Goal: Transaction & Acquisition: Purchase product/service

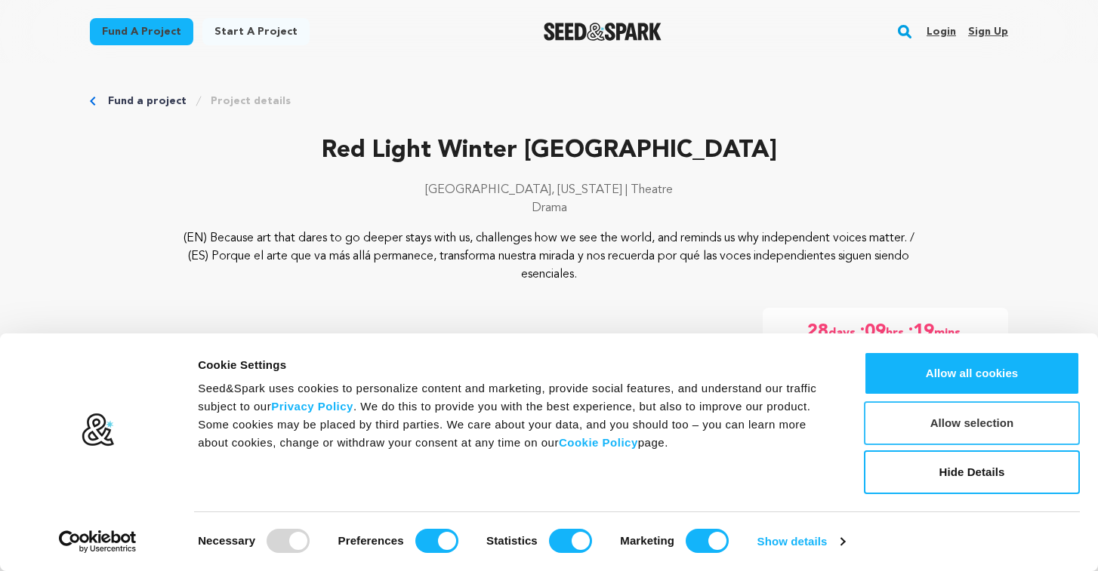
click at [951, 423] on button "Allow selection" at bounding box center [972, 424] width 216 height 44
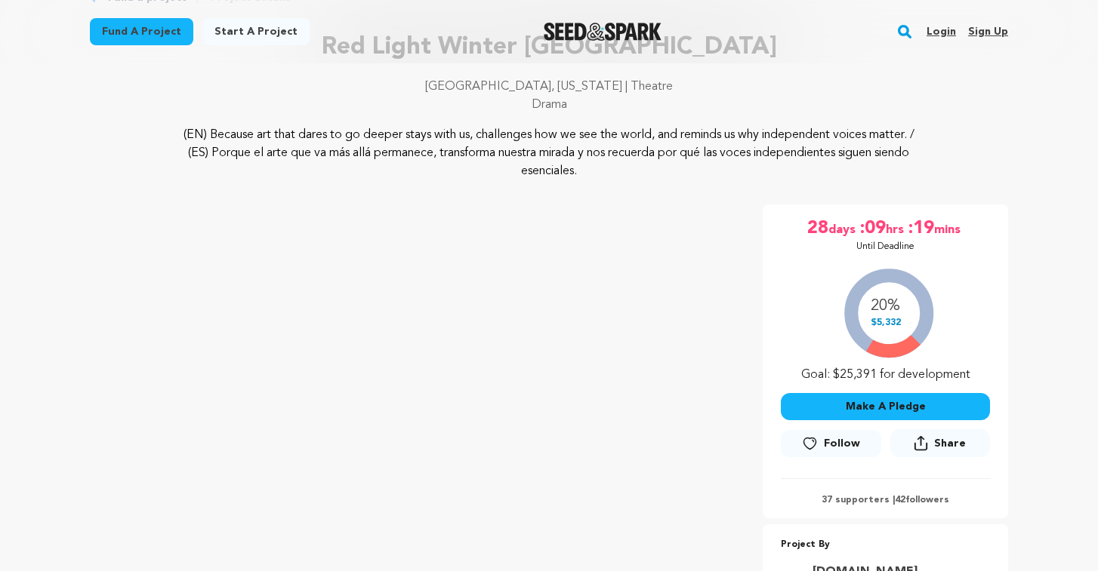
scroll to position [193, 0]
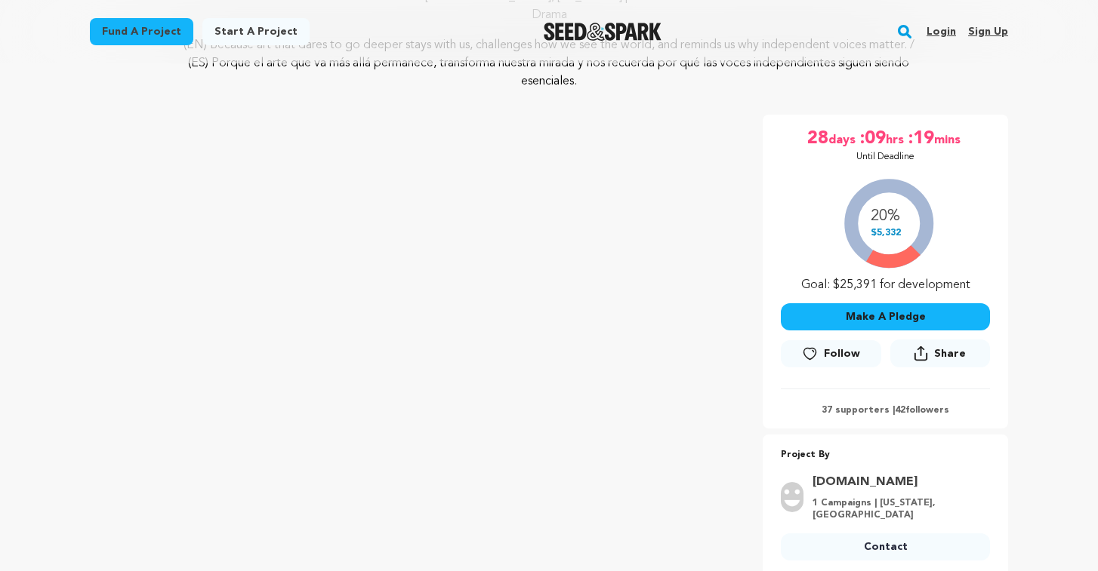
click at [879, 320] on button "Make A Pledge" at bounding box center [885, 316] width 209 height 27
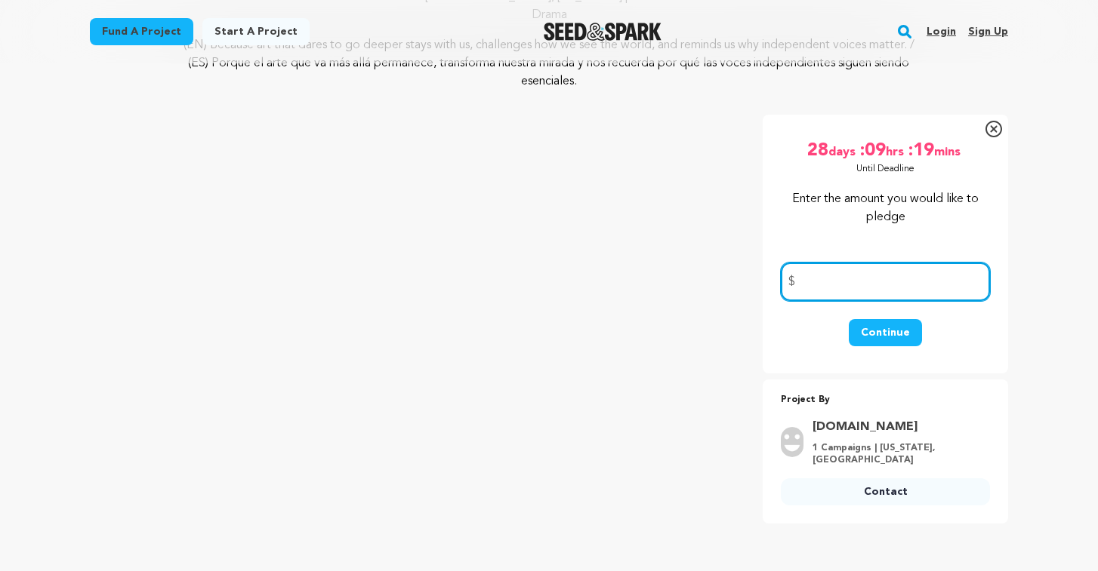
click at [825, 290] on input "number" at bounding box center [885, 282] width 209 height 38
type input "30"
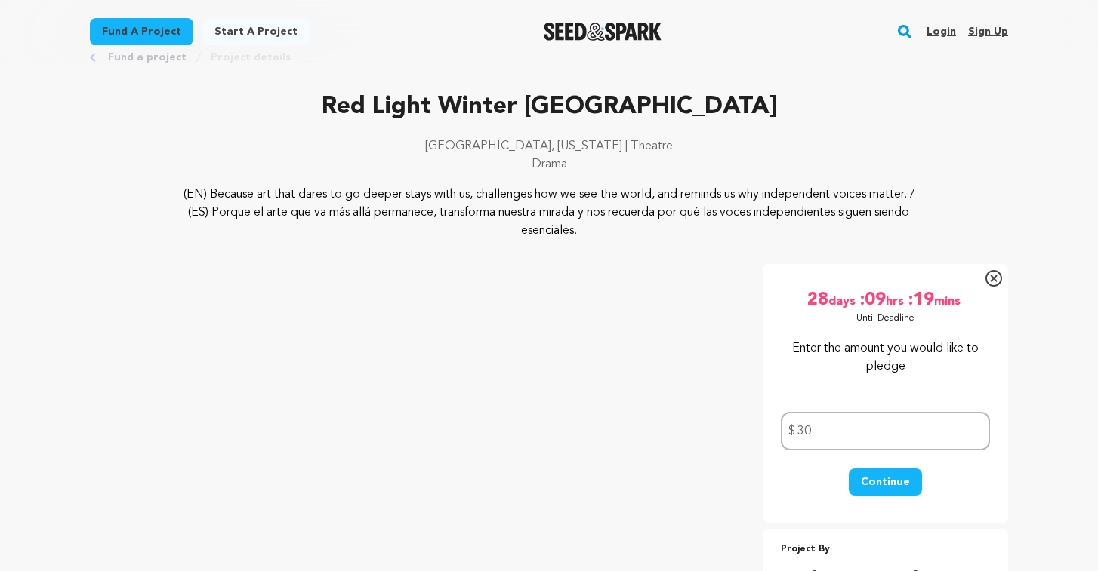
scroll to position [55, 0]
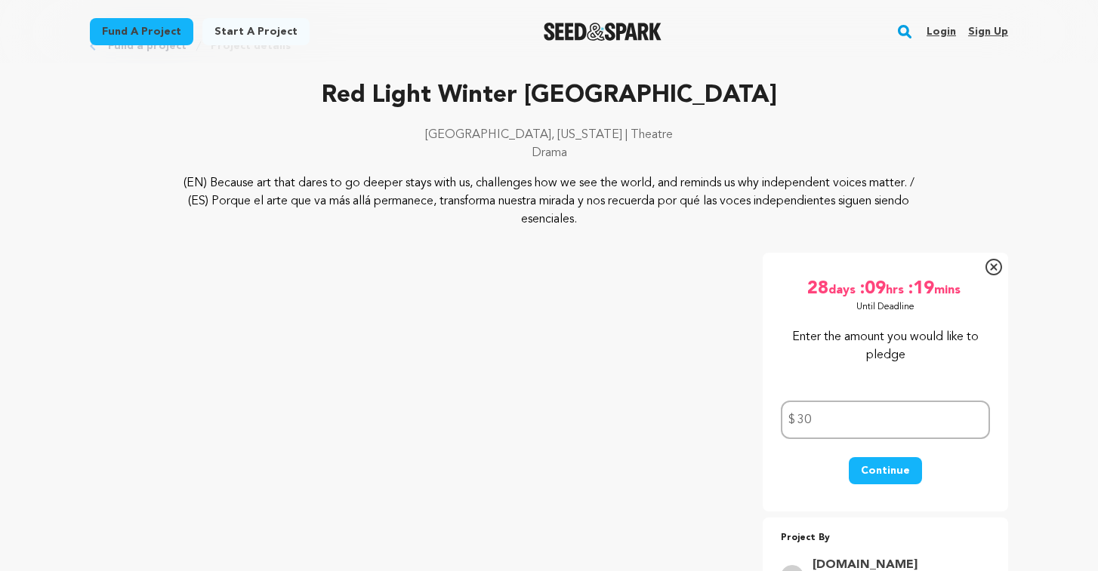
click at [899, 469] on button "Continue" at bounding box center [884, 470] width 73 height 27
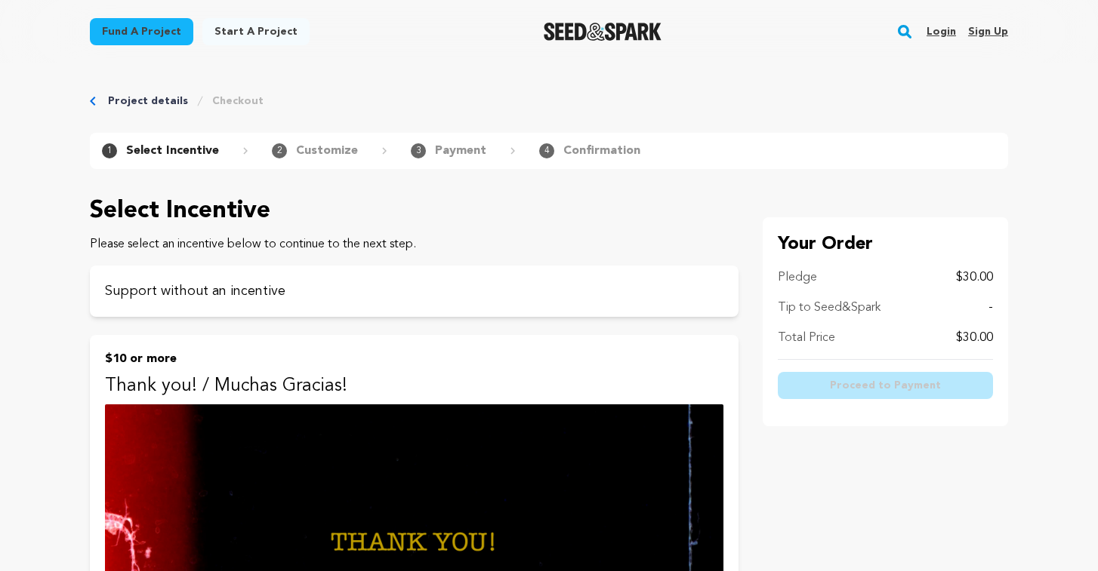
click at [994, 32] on link "Sign up" at bounding box center [988, 32] width 40 height 24
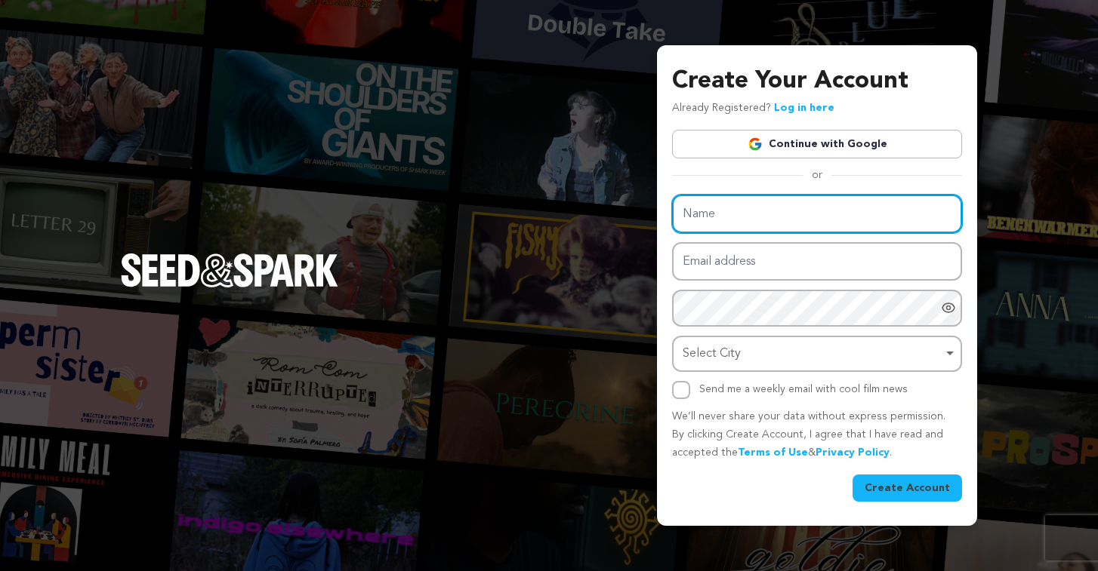
click at [751, 225] on input "Name" at bounding box center [817, 214] width 290 height 38
type input "[PERSON_NAME]"
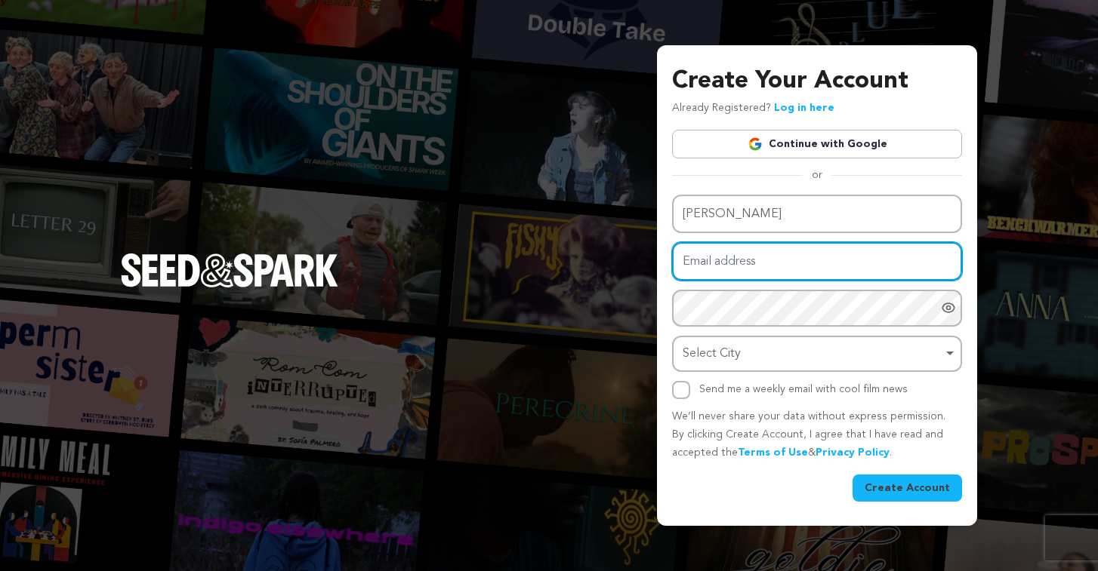
click at [745, 264] on input "Email address" at bounding box center [817, 261] width 290 height 38
type input "daniel.silva.k@gmail.com"
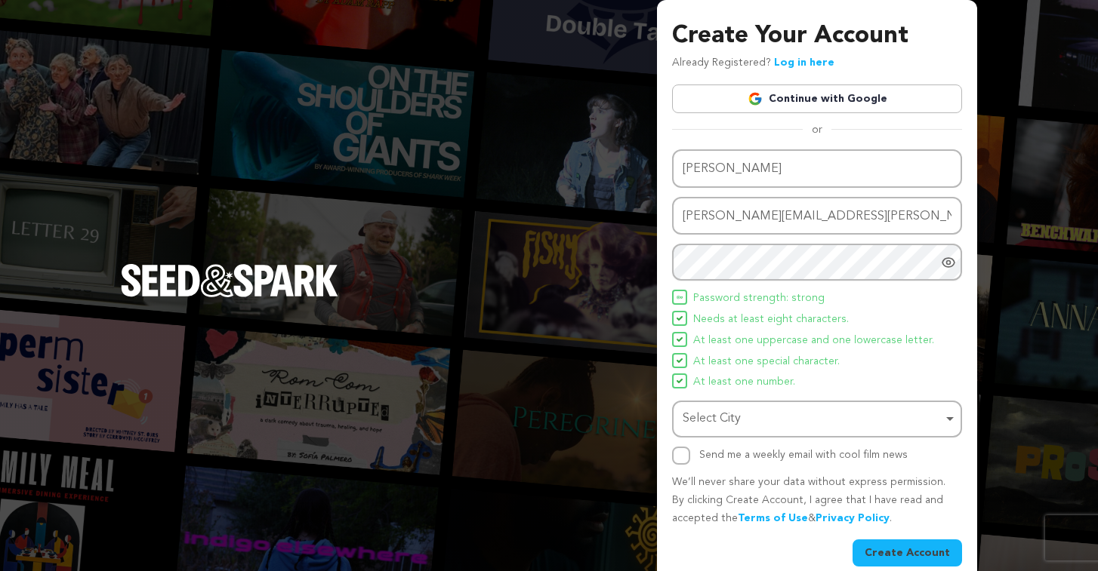
click at [946, 260] on icon "Show password as plain text. Warning: this will display your password on the sc…" at bounding box center [948, 262] width 15 height 15
click at [839, 420] on div "Select City Remove item" at bounding box center [812, 419] width 260 height 22
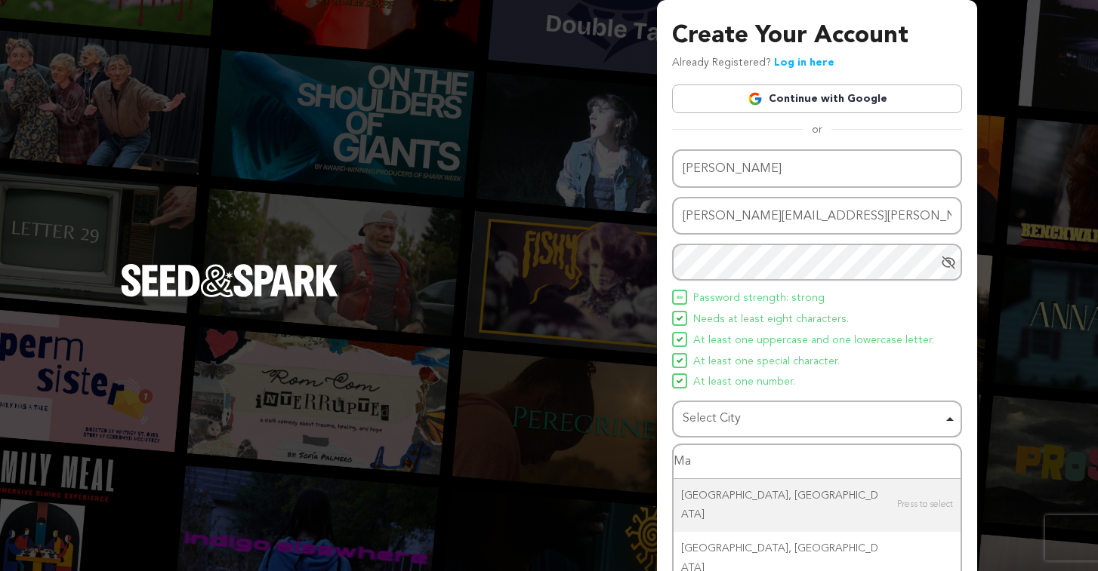
type input "M"
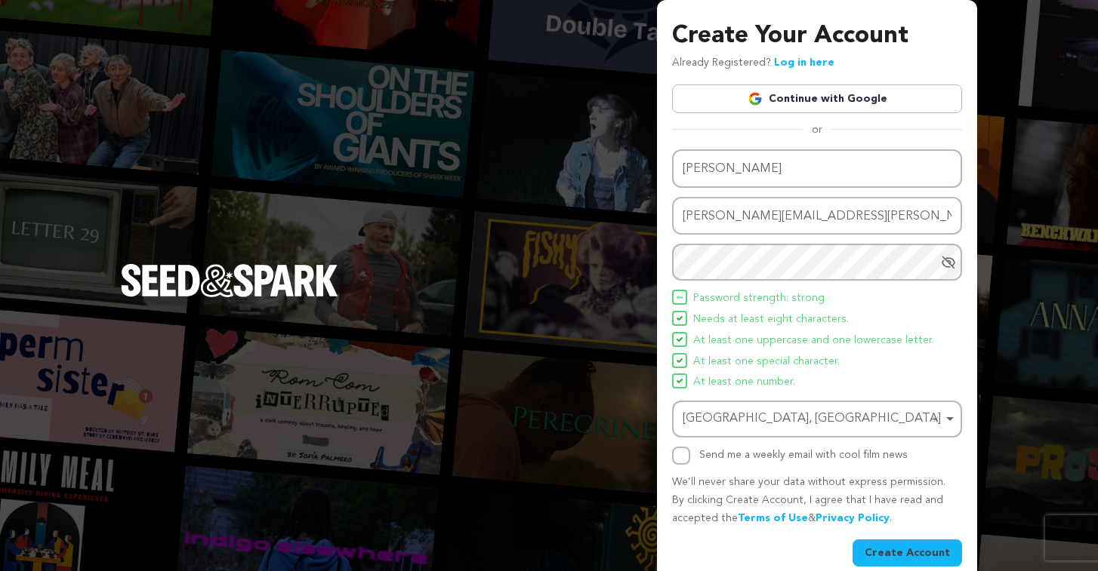
click at [920, 556] on button "Create Account" at bounding box center [906, 553] width 109 height 27
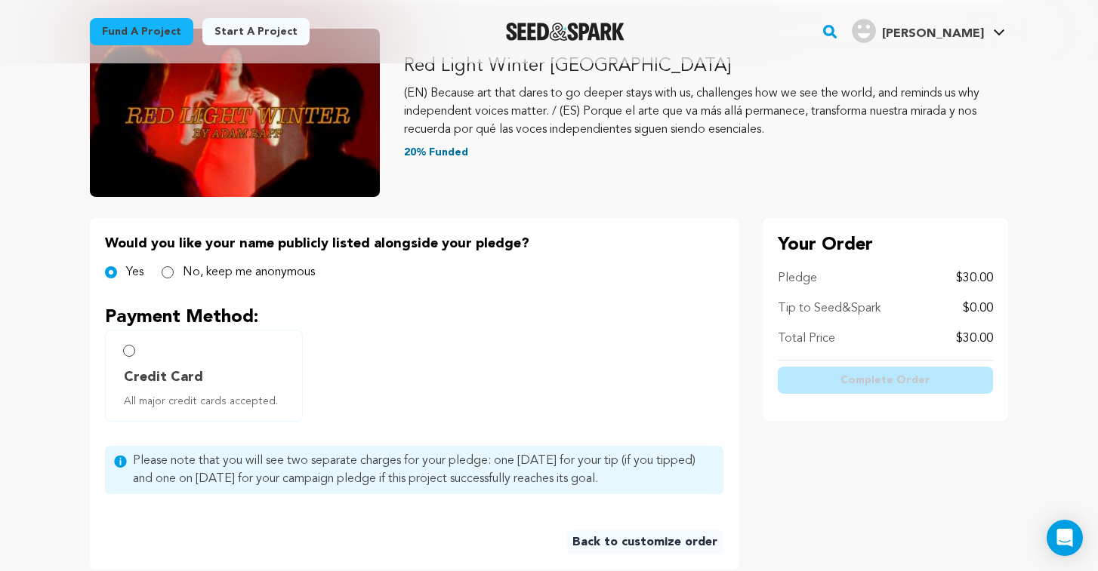
scroll to position [166, 0]
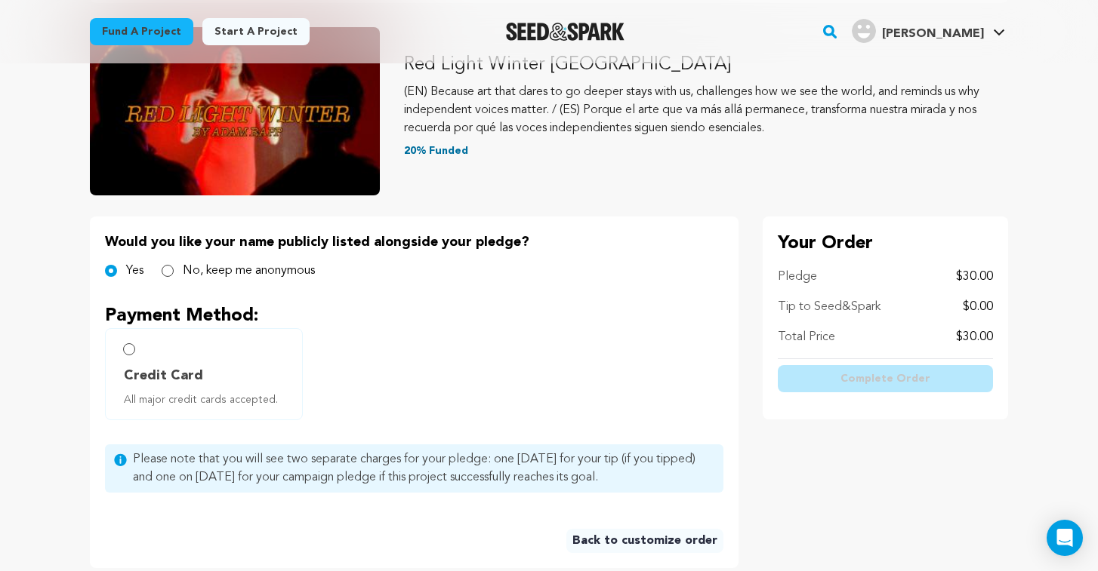
click at [131, 356] on label "Credit Card All major credit cards accepted." at bounding box center [204, 374] width 198 height 92
radio input "true"
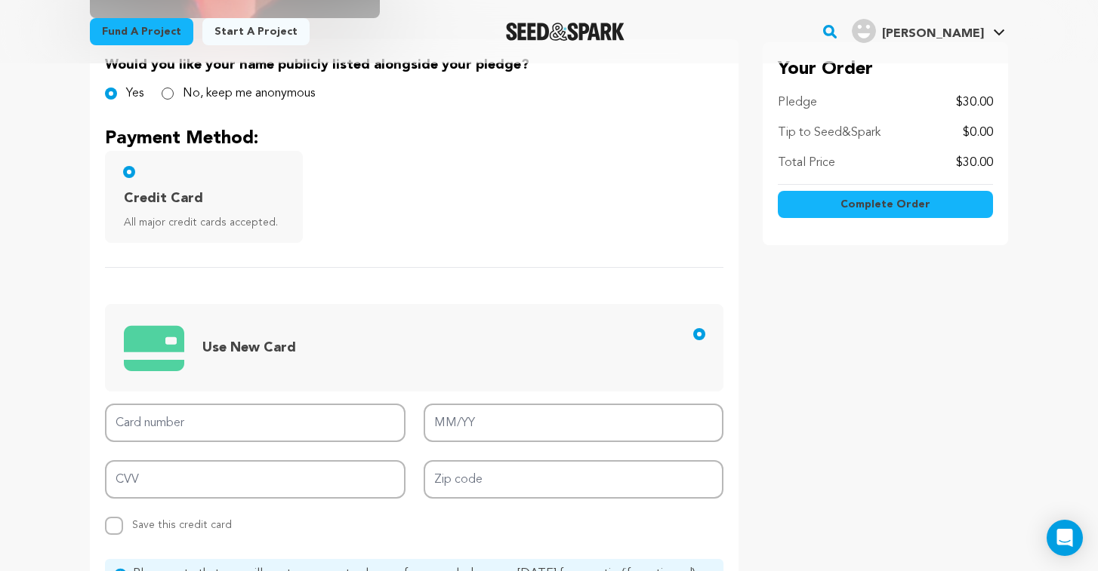
scroll to position [403, 0]
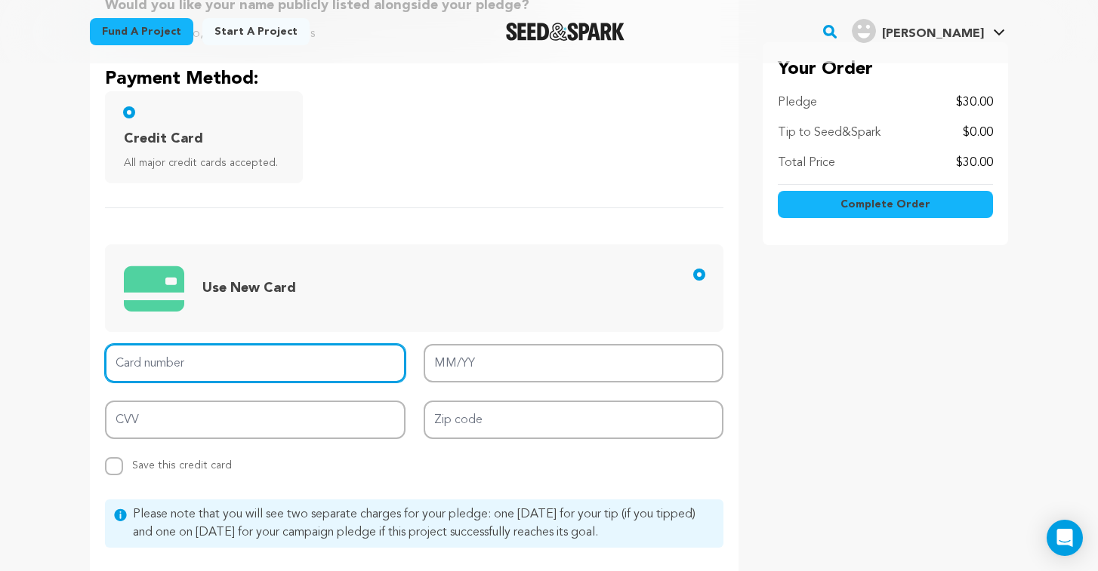
click at [228, 373] on input "Card number" at bounding box center [255, 363] width 300 height 38
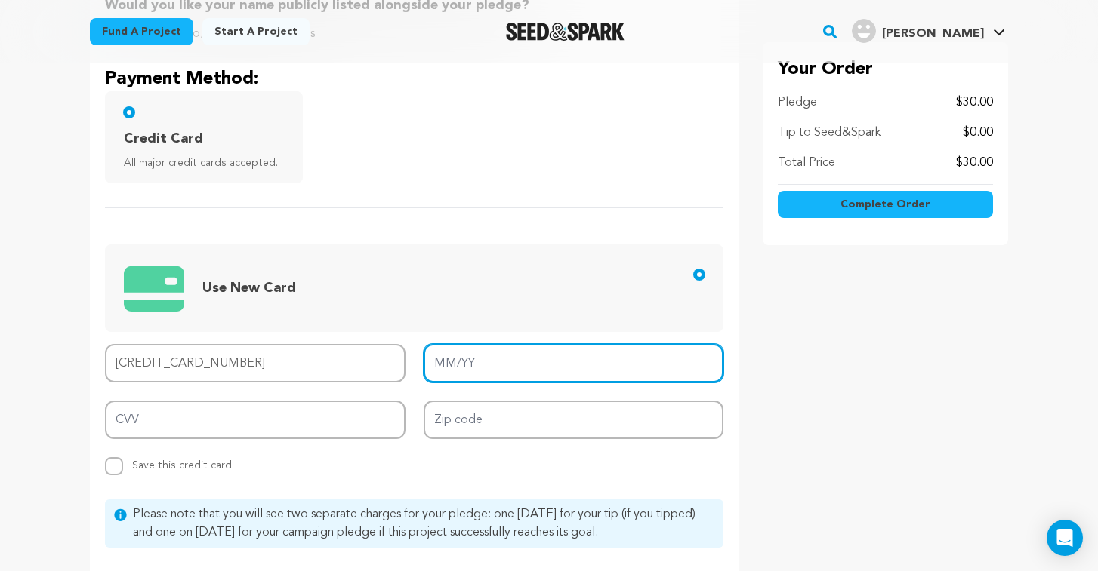
type input "4147 4003 7873 6522"
type input "01/28"
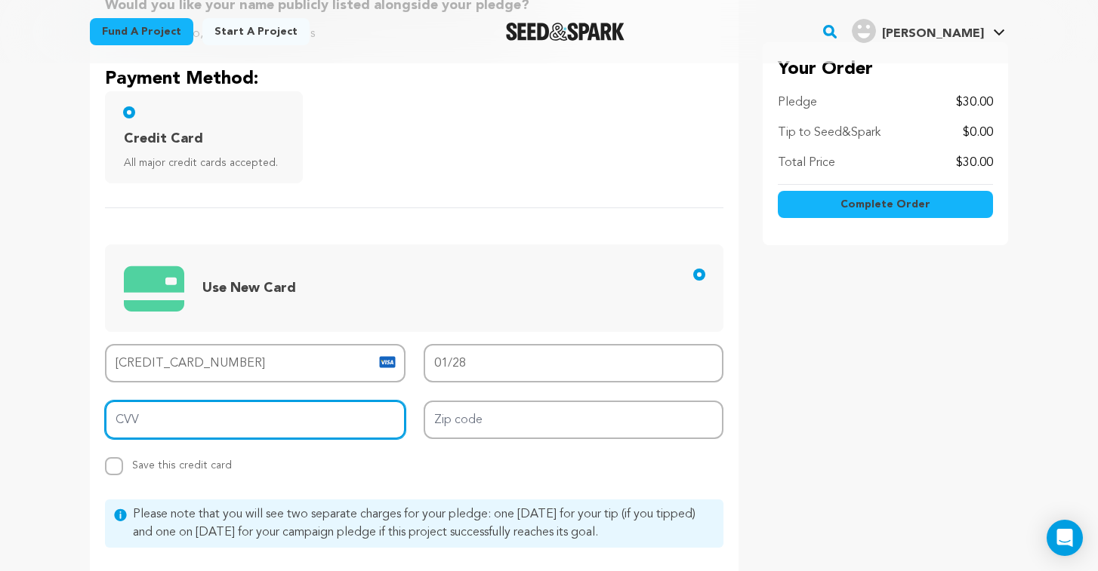
click at [297, 429] on input "CVV" at bounding box center [255, 420] width 300 height 38
type input "990"
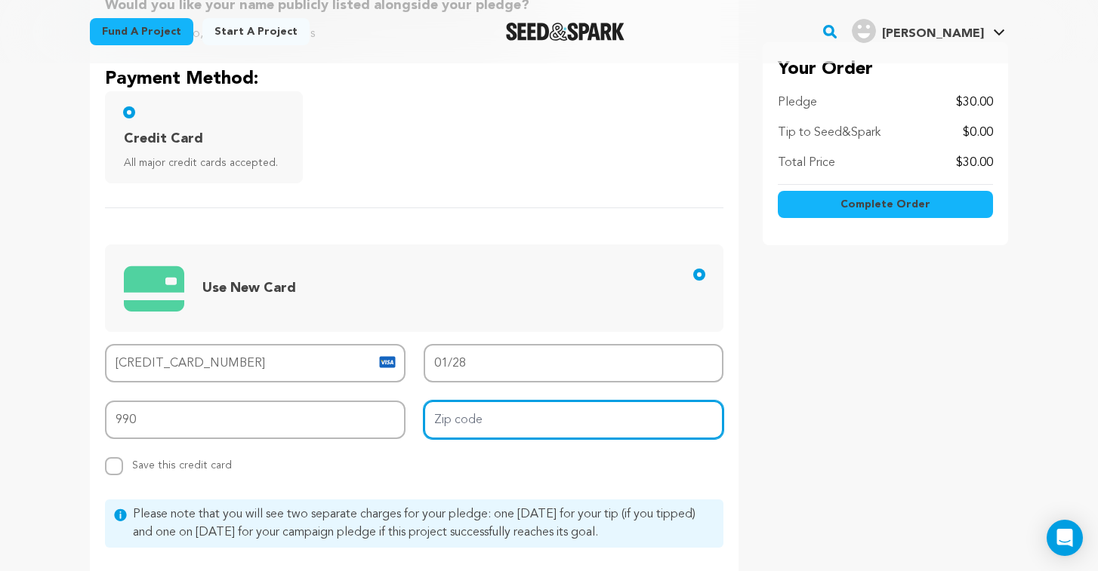
click at [481, 423] on input "Zip code" at bounding box center [573, 420] width 300 height 38
type input "90038"
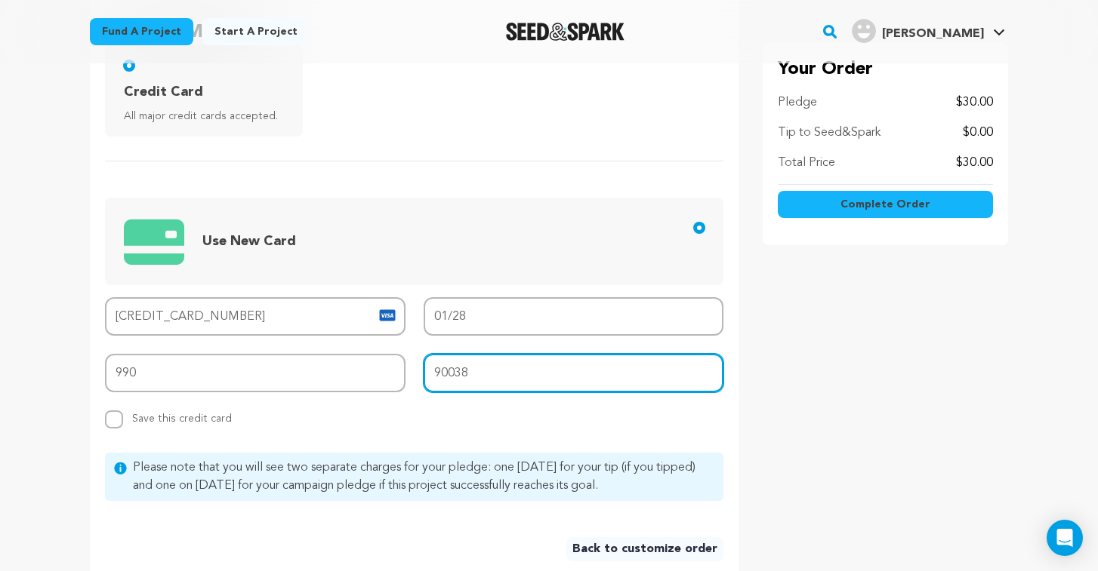
scroll to position [460, 0]
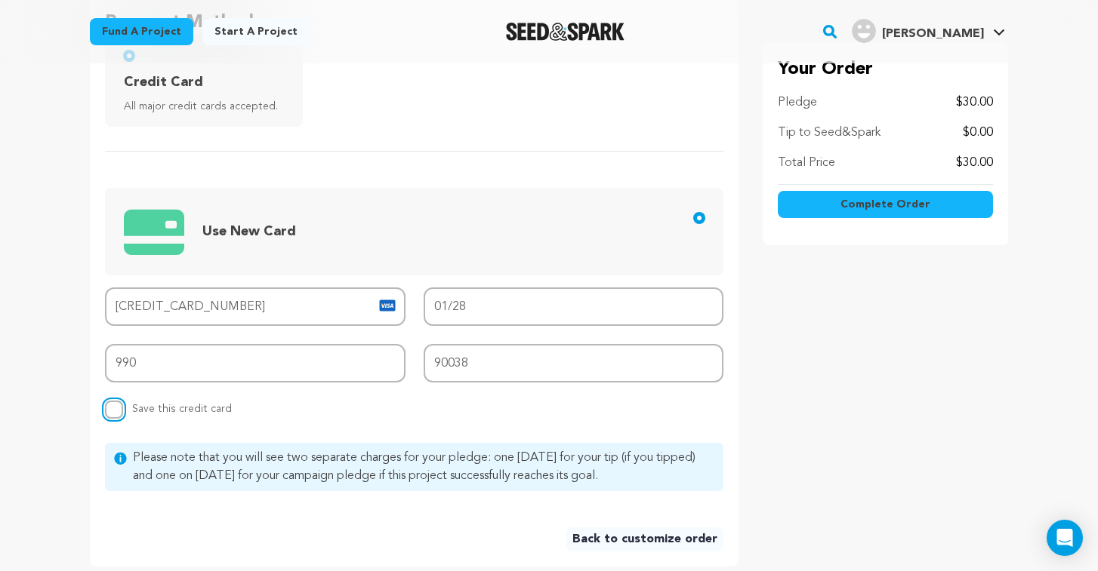
click at [118, 417] on input "Replace saved credit card Save this credit card" at bounding box center [114, 410] width 18 height 18
checkbox input "true"
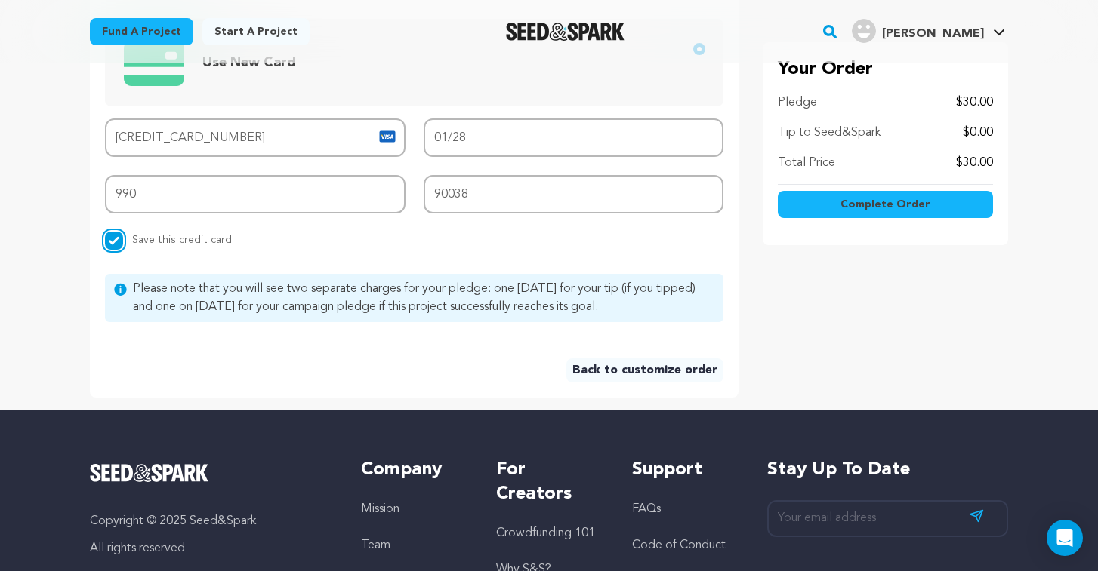
scroll to position [623, 0]
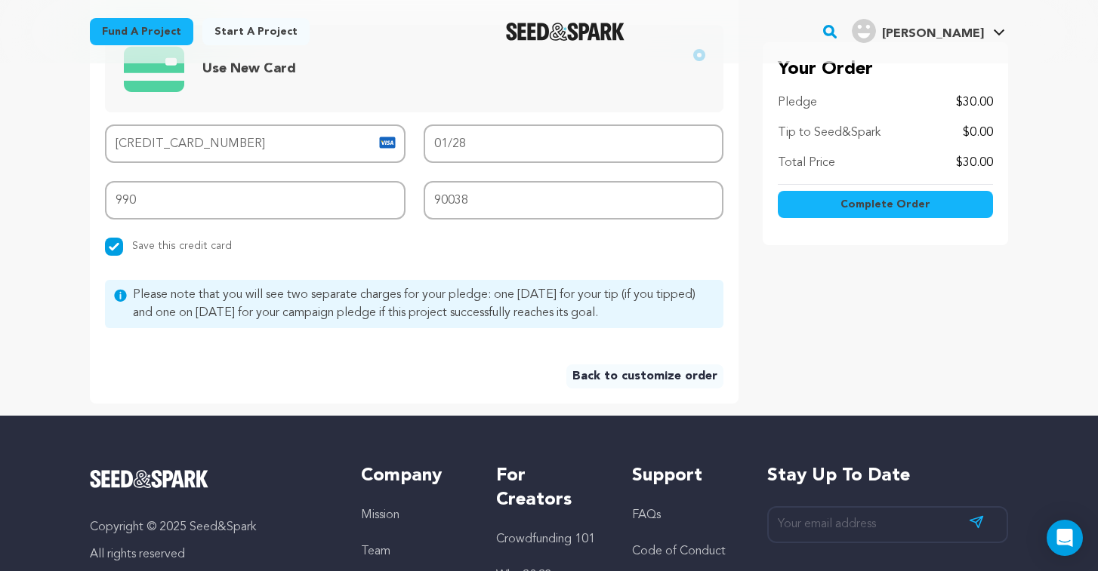
click at [907, 208] on span "Complete Order" at bounding box center [885, 204] width 90 height 15
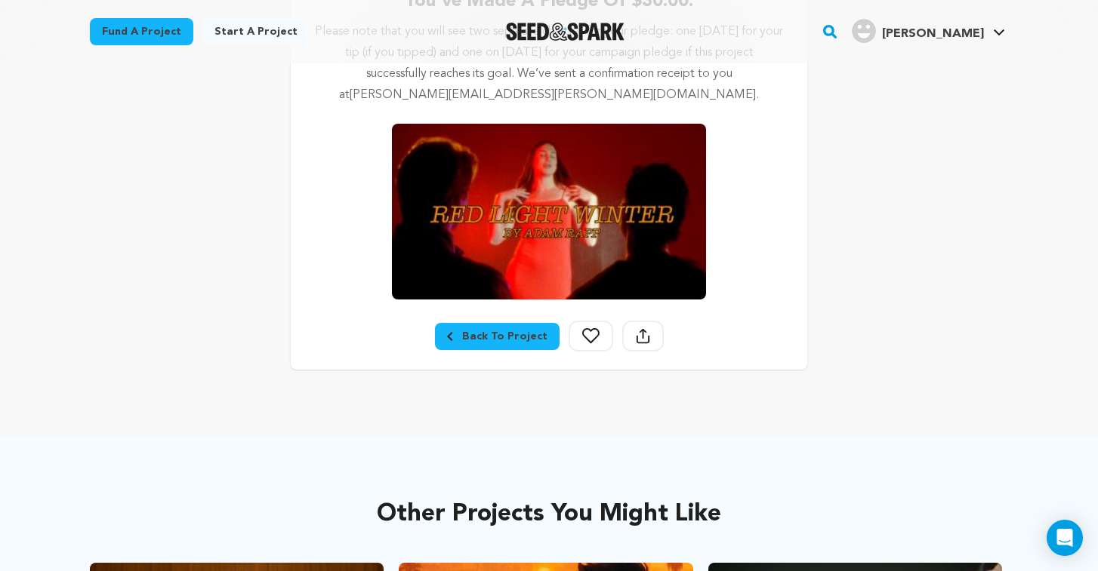
scroll to position [415, 0]
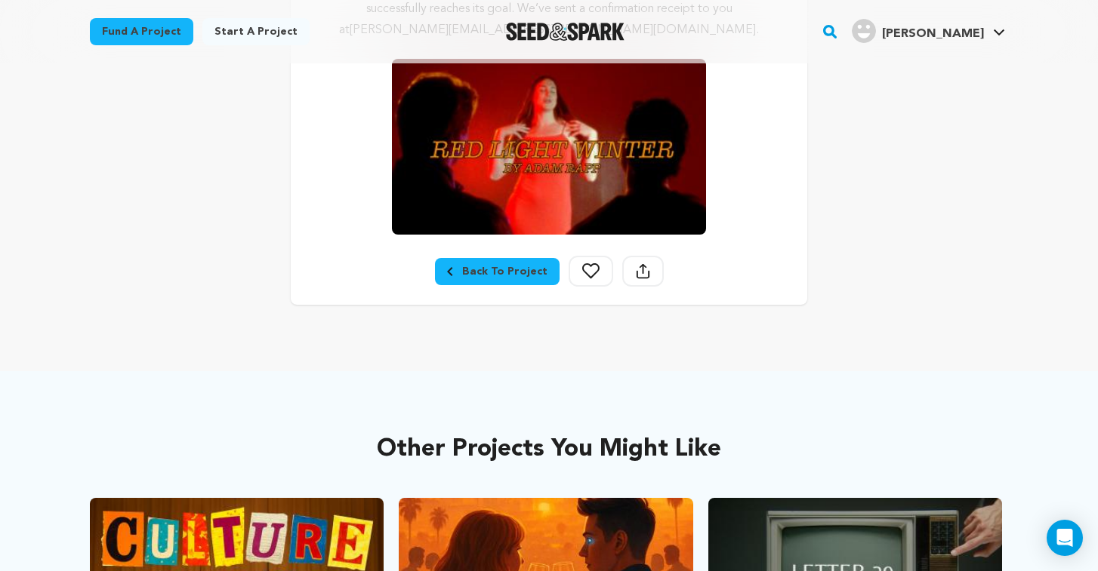
click at [478, 270] on div "Back To Project" at bounding box center [497, 271] width 100 height 15
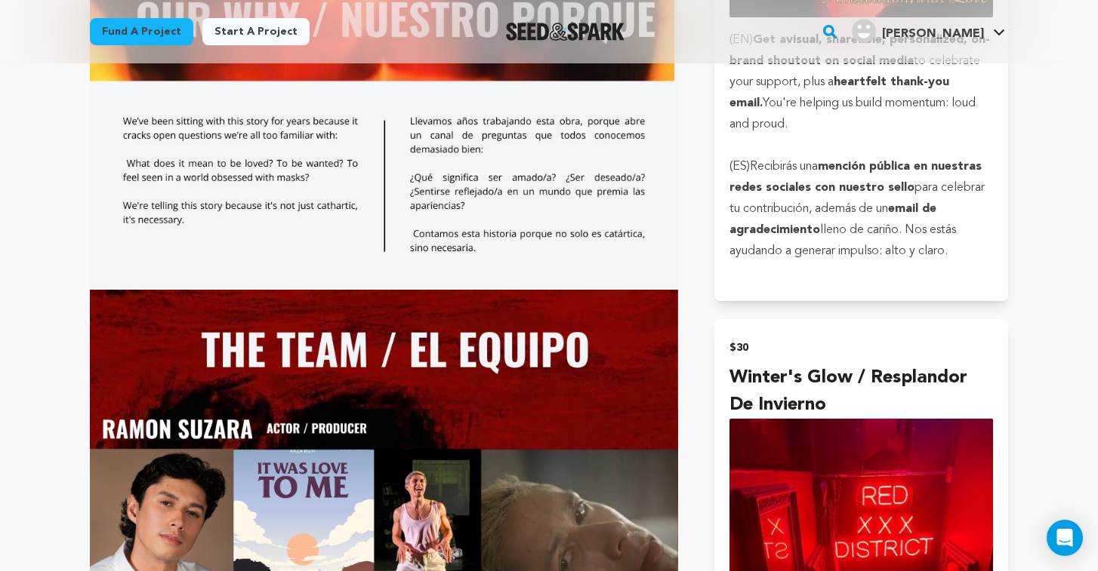
scroll to position [2061, 0]
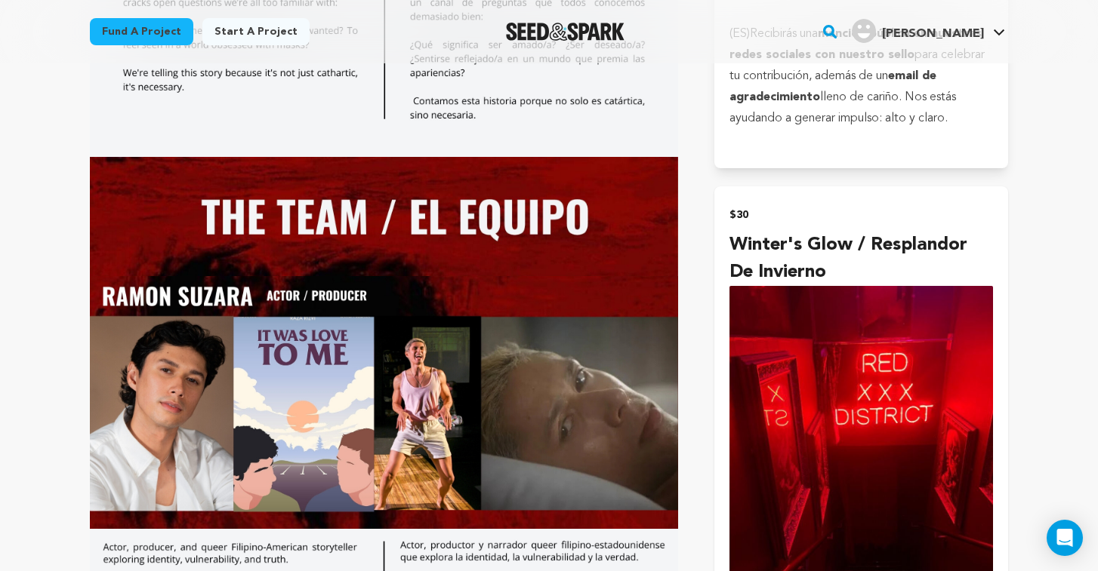
click at [805, 286] on img "submit" at bounding box center [860, 462] width 263 height 352
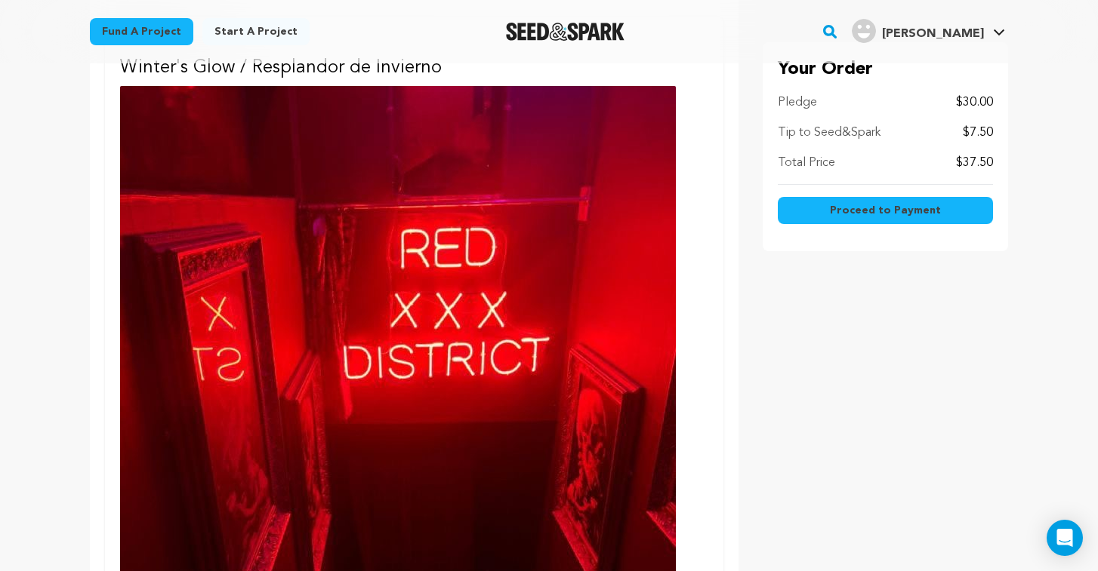
scroll to position [579, 0]
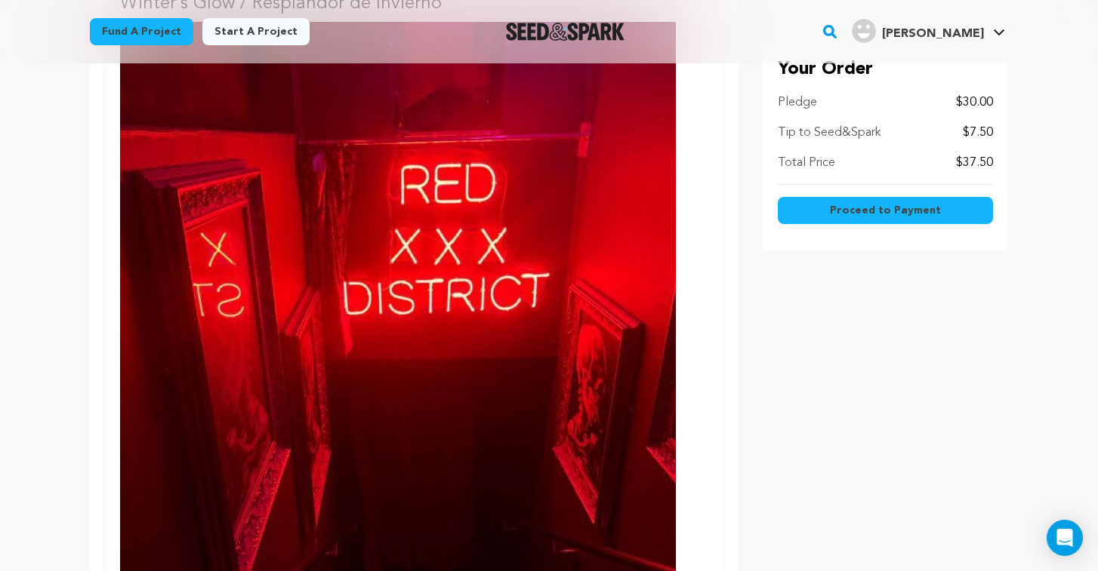
click at [561, 380] on img at bounding box center [398, 392] width 556 height 741
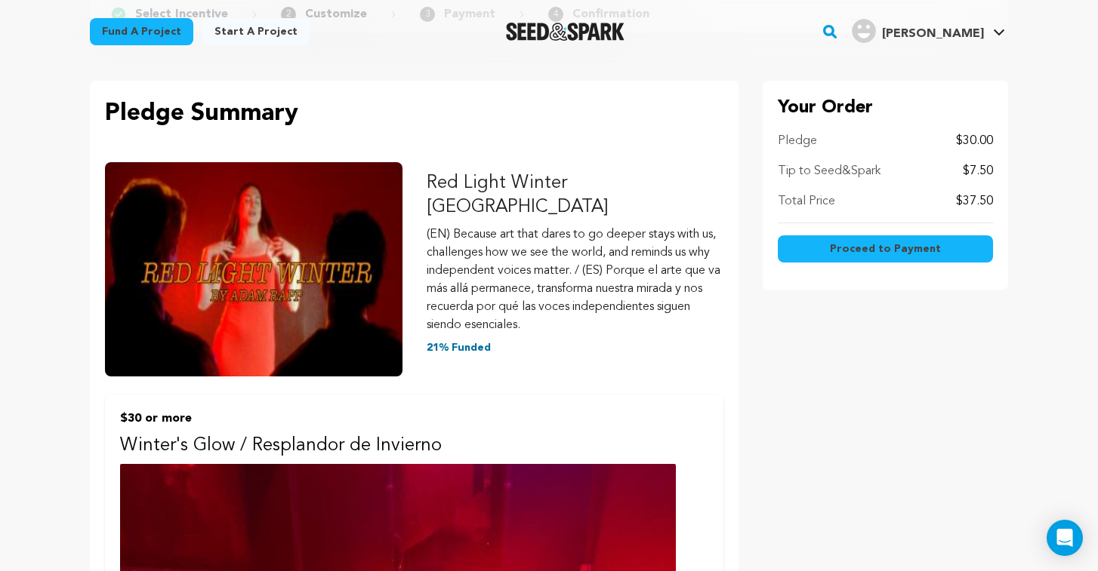
scroll to position [90, 0]
